Goal: Task Accomplishment & Management: Manage account settings

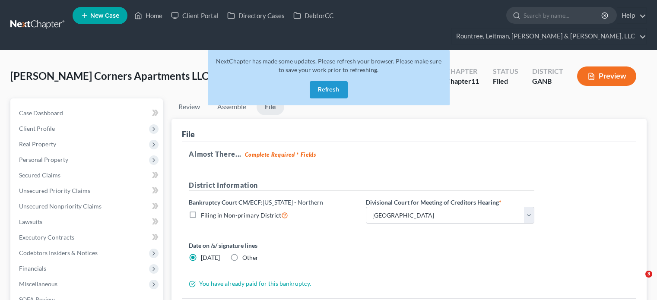
select select "0"
click at [149, 15] on link "Home" at bounding box center [148, 16] width 37 height 16
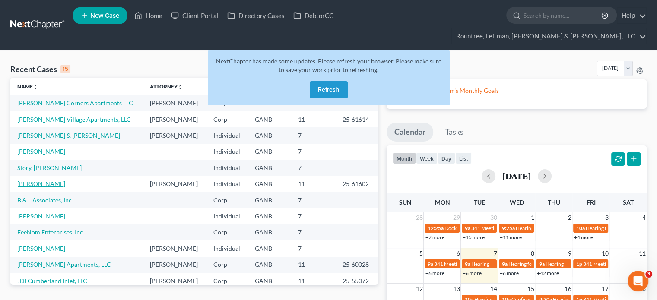
click at [51, 180] on link "[PERSON_NAME]" at bounding box center [41, 183] width 48 height 7
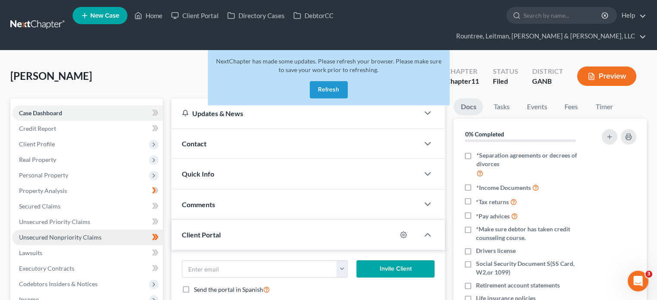
click at [53, 234] on span "Unsecured Nonpriority Claims" at bounding box center [60, 237] width 83 height 7
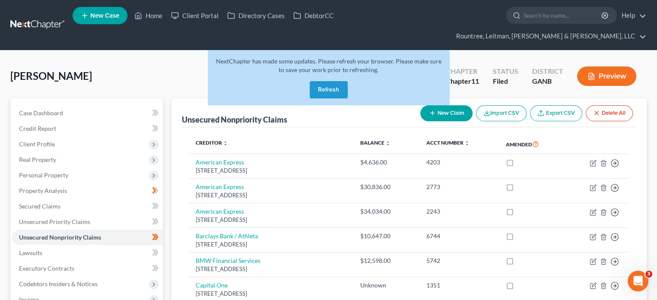
click at [315, 81] on button "Refresh" at bounding box center [329, 89] width 38 height 17
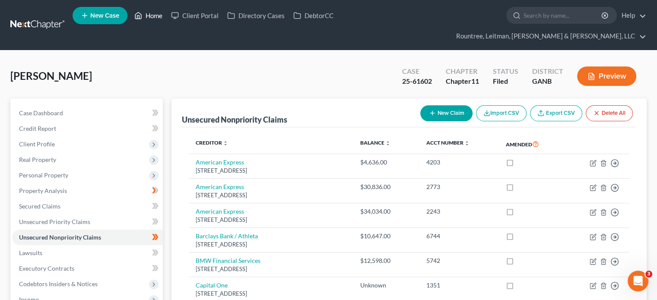
click at [152, 14] on link "Home" at bounding box center [148, 16] width 37 height 16
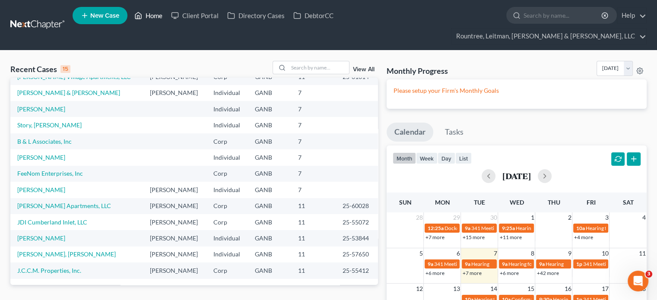
scroll to position [59, 0]
